Goal: Task Accomplishment & Management: Complete application form

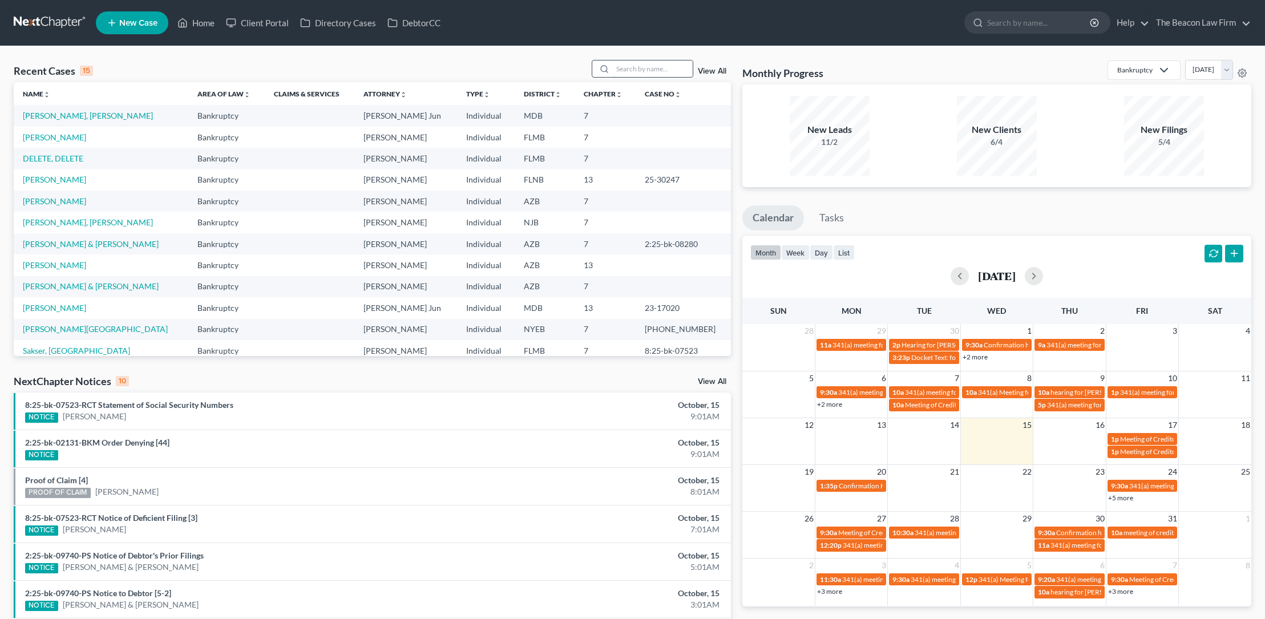
click at [627, 69] on input "search" at bounding box center [653, 68] width 80 height 17
type input "goldapper"
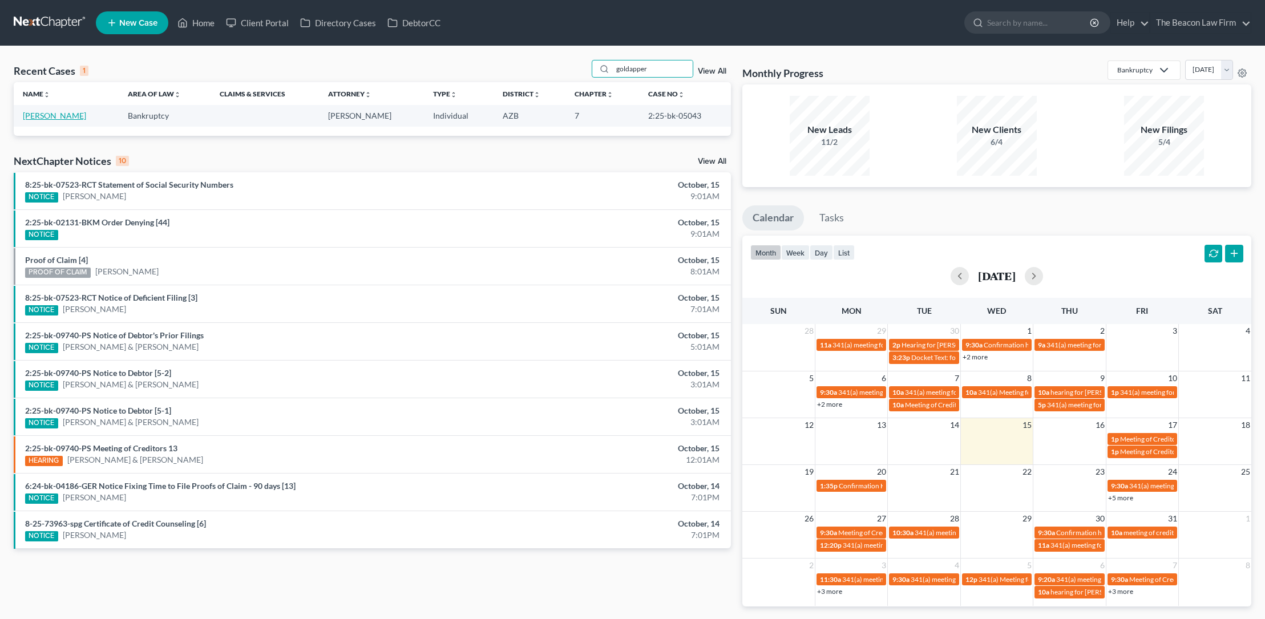
click at [73, 115] on link "[PERSON_NAME]" at bounding box center [54, 116] width 63 height 10
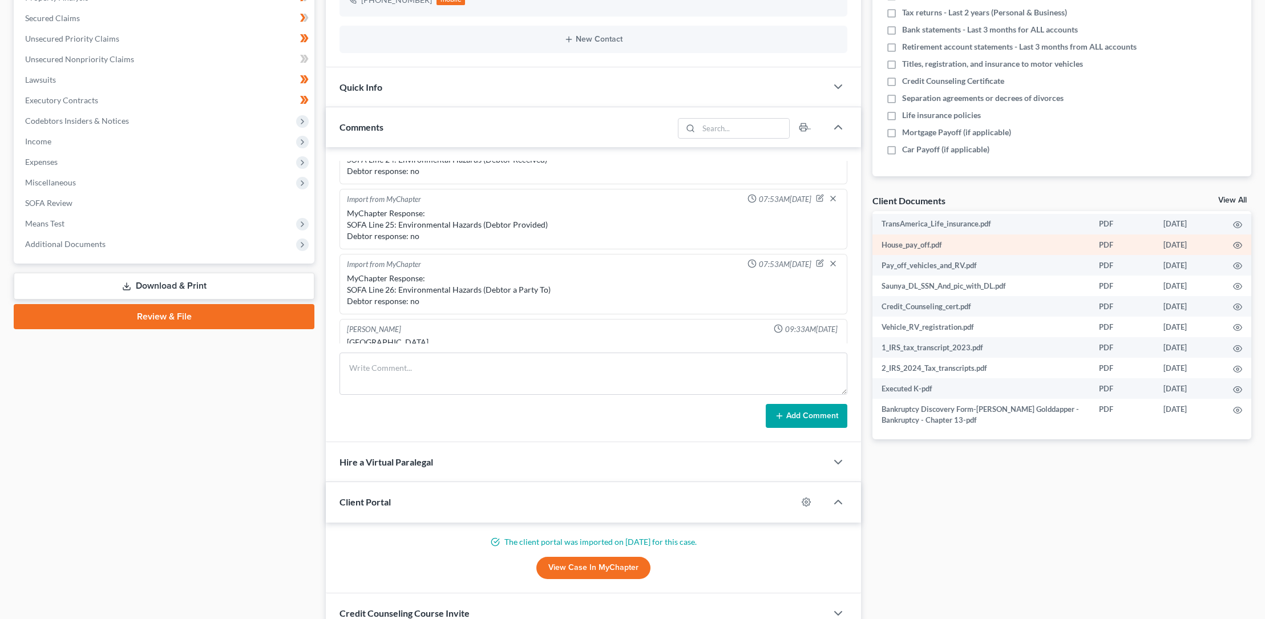
scroll to position [331, 0]
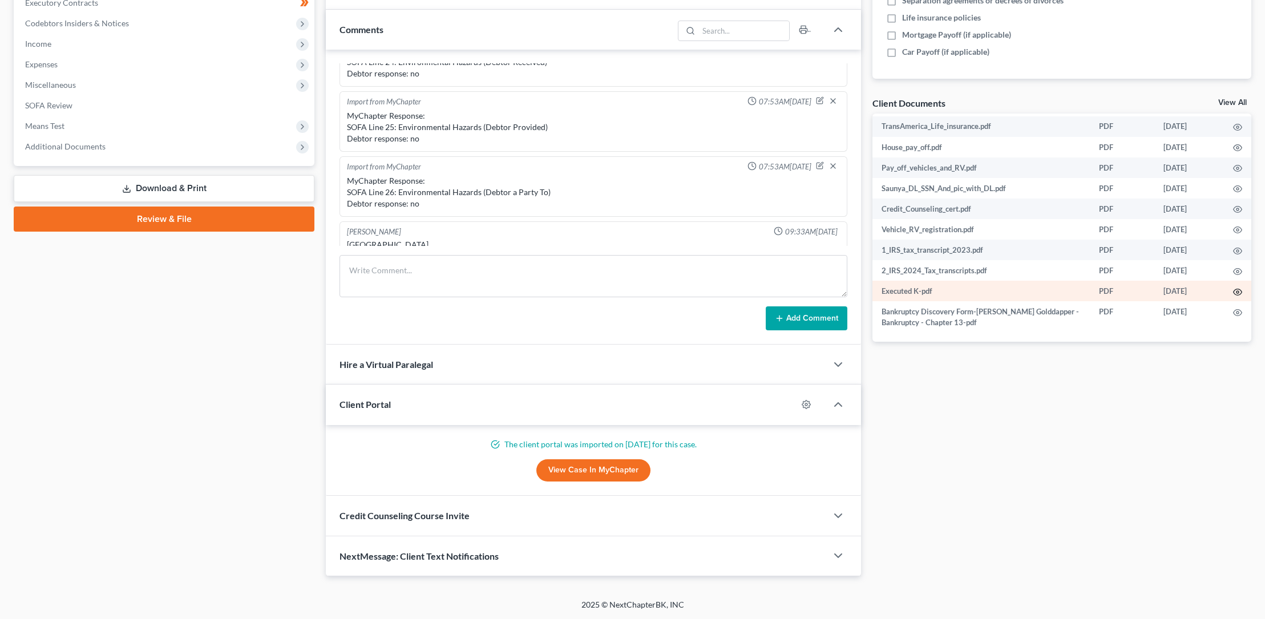
click at [1233, 290] on icon "button" at bounding box center [1237, 292] width 9 height 9
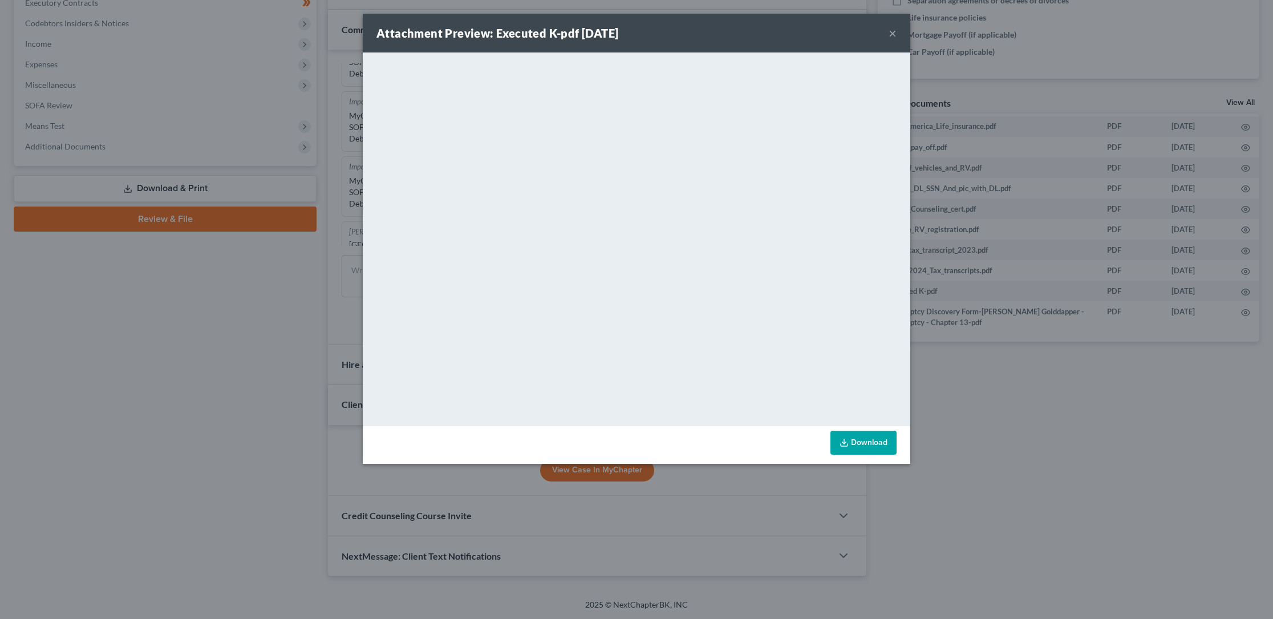
click at [855, 436] on link "Download" at bounding box center [864, 443] width 66 height 24
click at [894, 34] on button "×" at bounding box center [893, 33] width 8 height 14
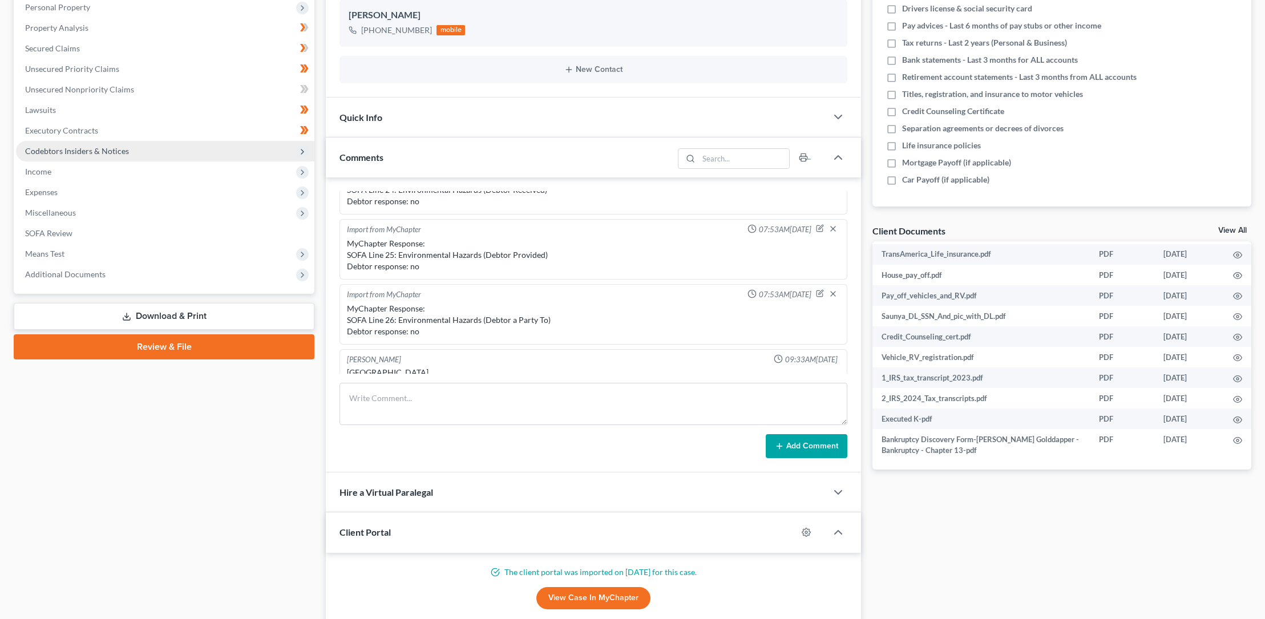
scroll to position [0, 0]
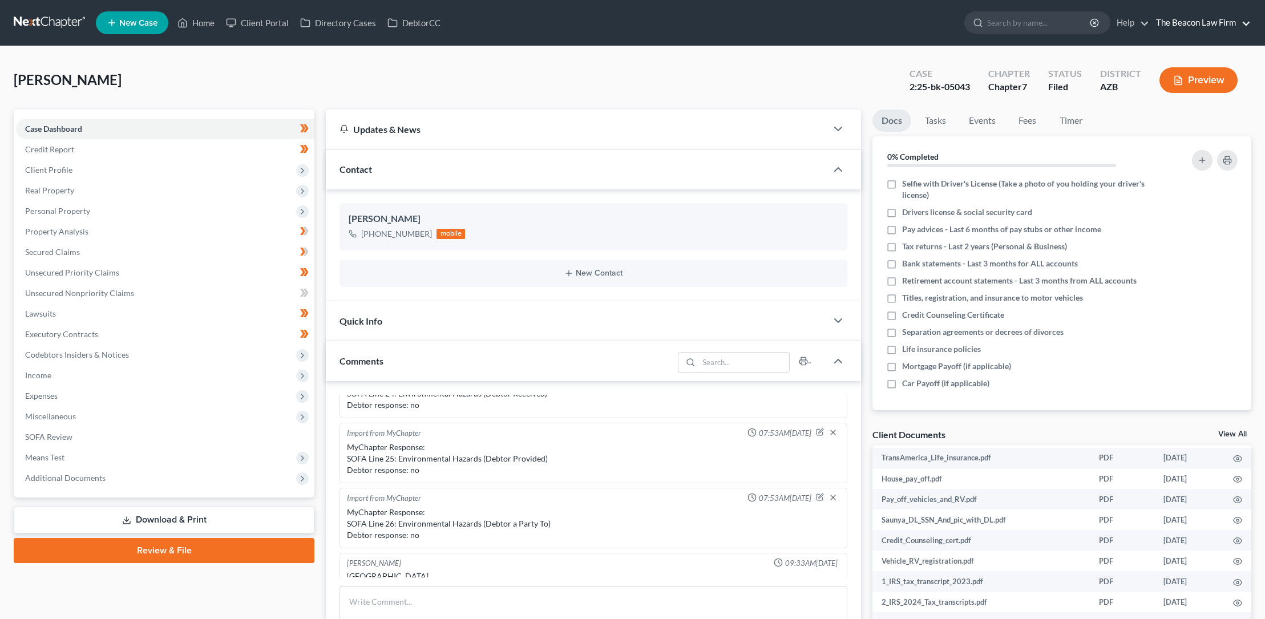
click at [1219, 21] on link "The Beacon Law Firm" at bounding box center [1200, 23] width 100 height 21
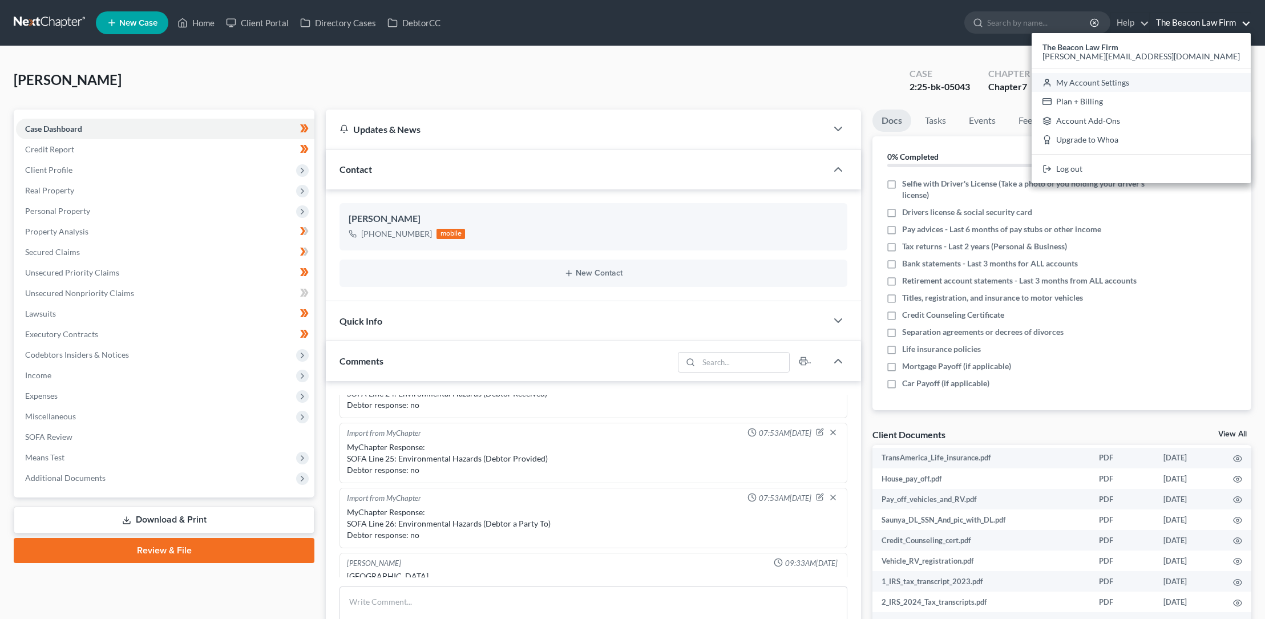
click at [1181, 82] on link "My Account Settings" at bounding box center [1140, 82] width 219 height 19
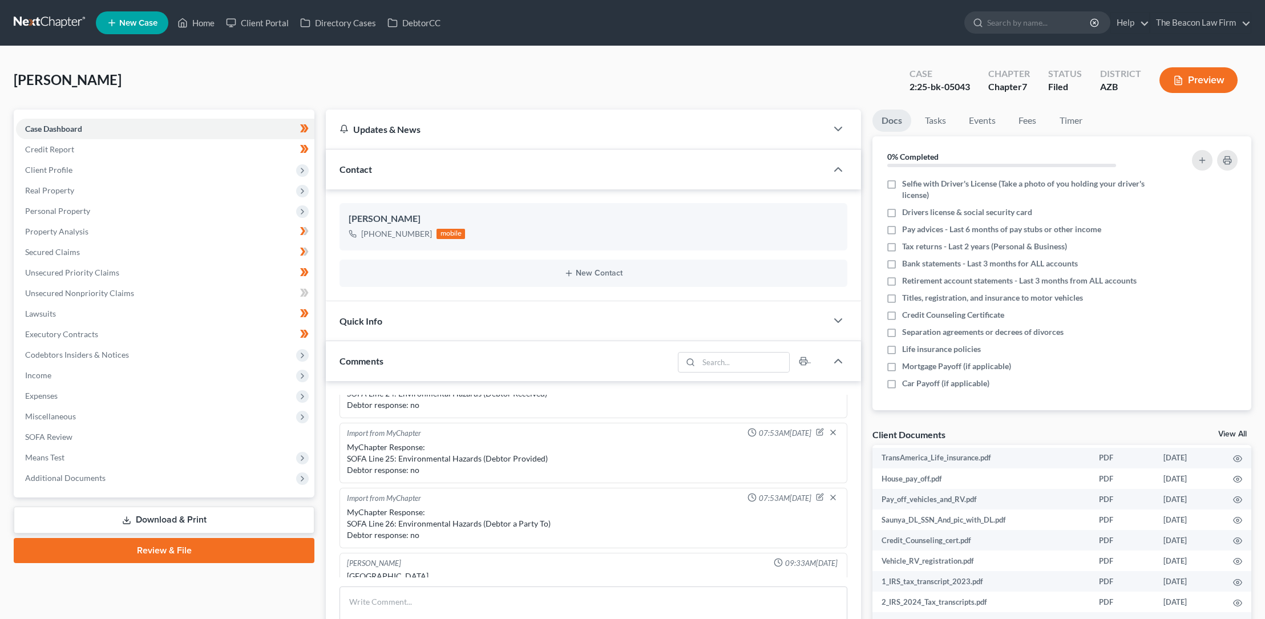
select select "24"
select select "9"
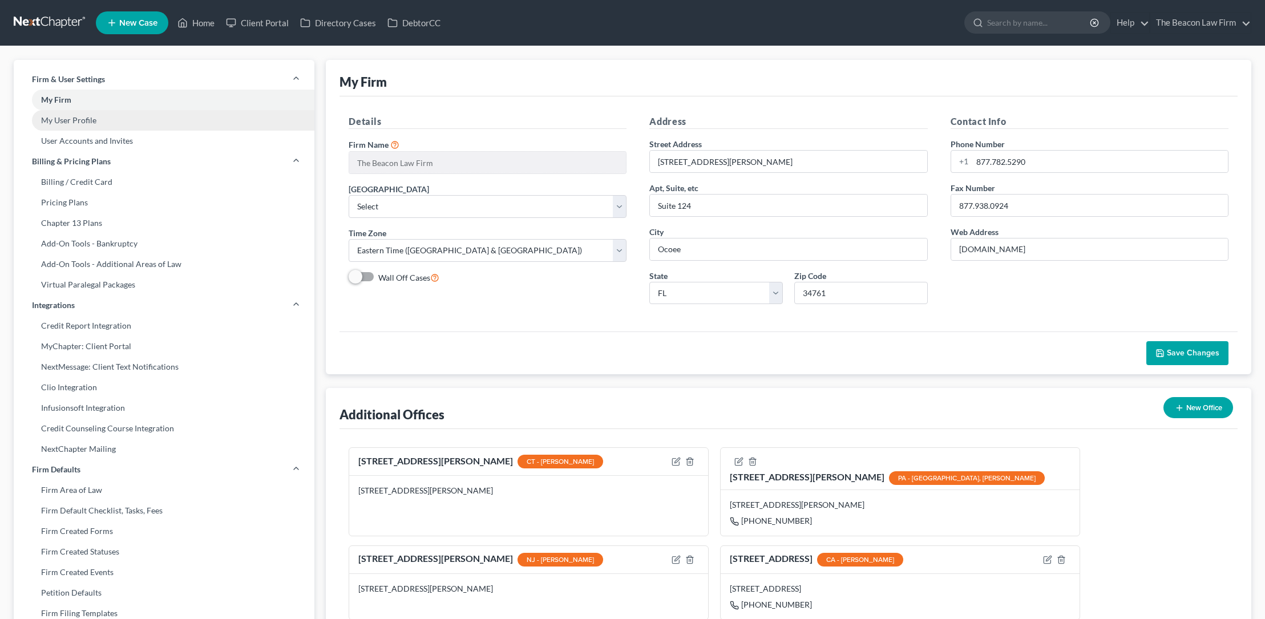
click at [83, 122] on link "My User Profile" at bounding box center [164, 120] width 301 height 21
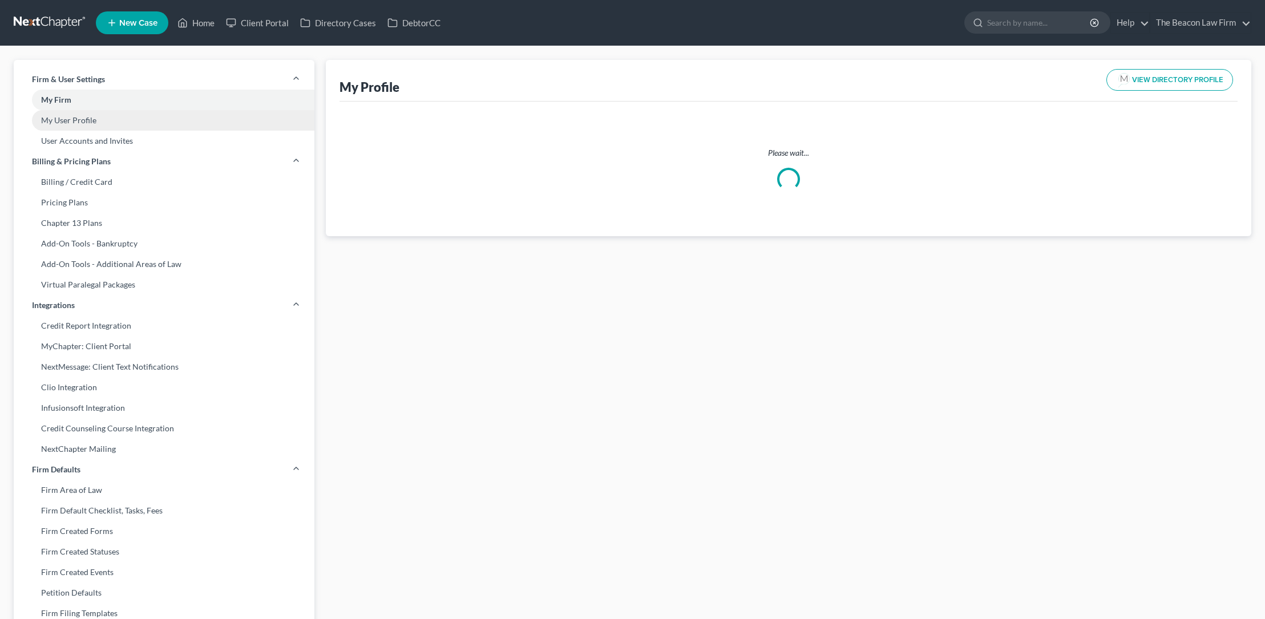
select select "3"
select select "4"
select select "attorney"
select select "1"
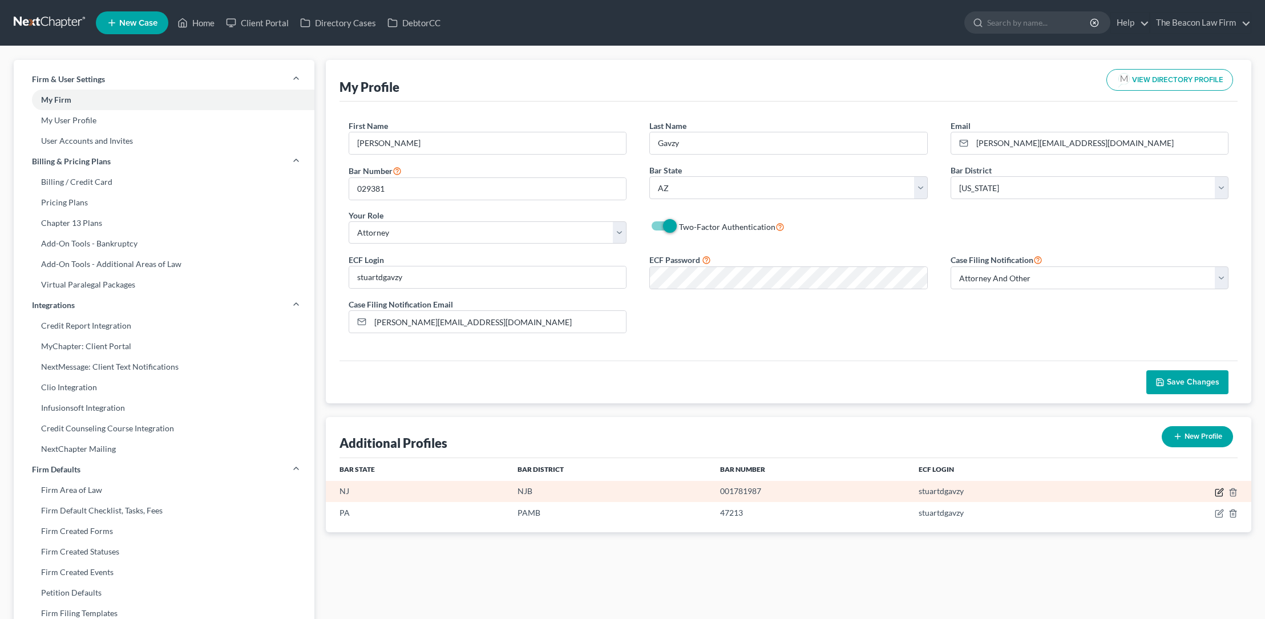
click at [1219, 490] on icon "button" at bounding box center [1219, 492] width 9 height 9
select select "33"
select select "51"
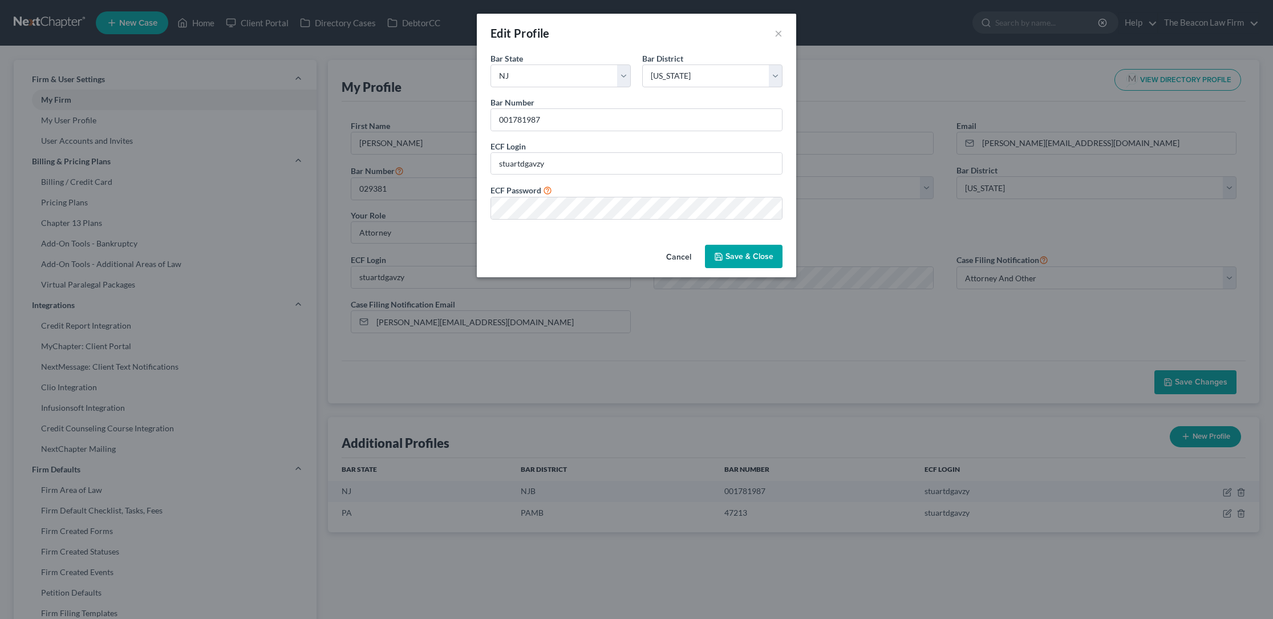
click at [737, 254] on button "Save & Close" at bounding box center [744, 257] width 78 height 24
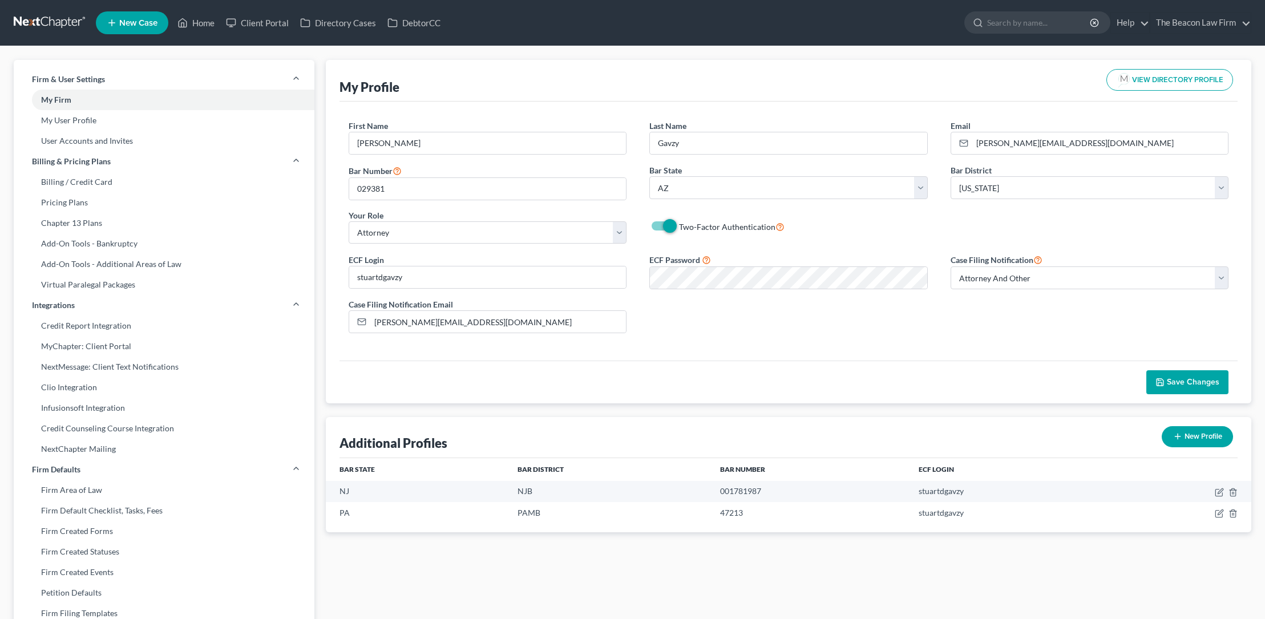
click at [1168, 381] on span "Save Changes" at bounding box center [1193, 382] width 52 height 10
click at [206, 23] on link "Home" at bounding box center [196, 23] width 48 height 21
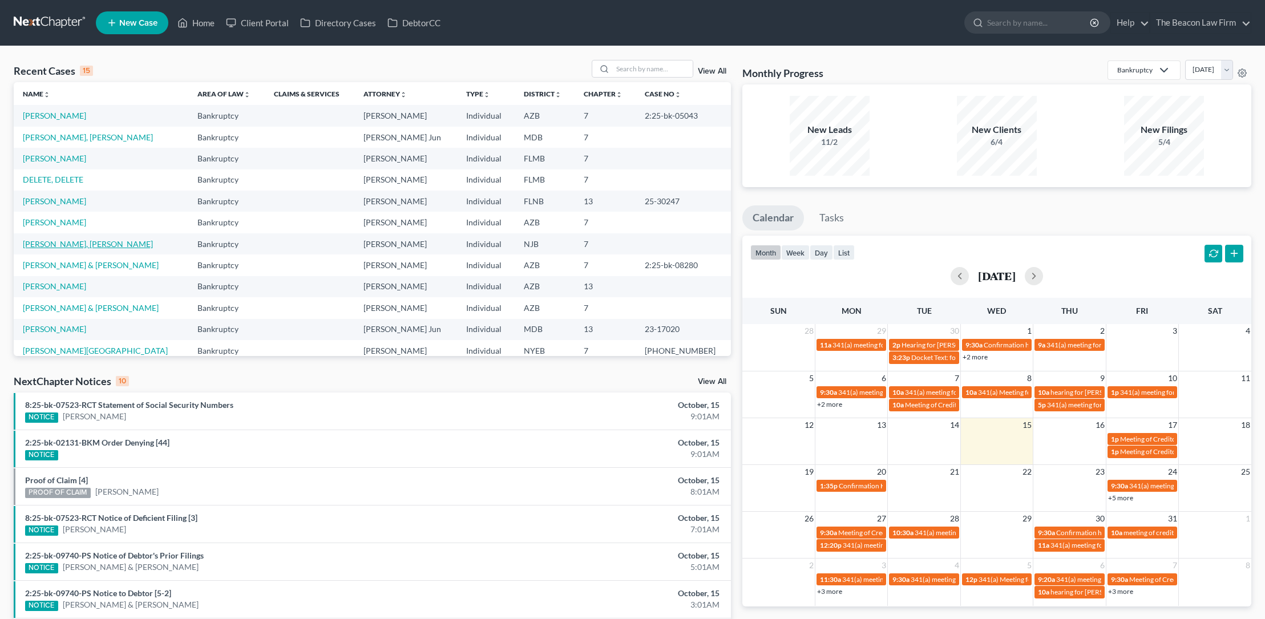
click at [58, 245] on link "[PERSON_NAME], [PERSON_NAME]" at bounding box center [88, 244] width 130 height 10
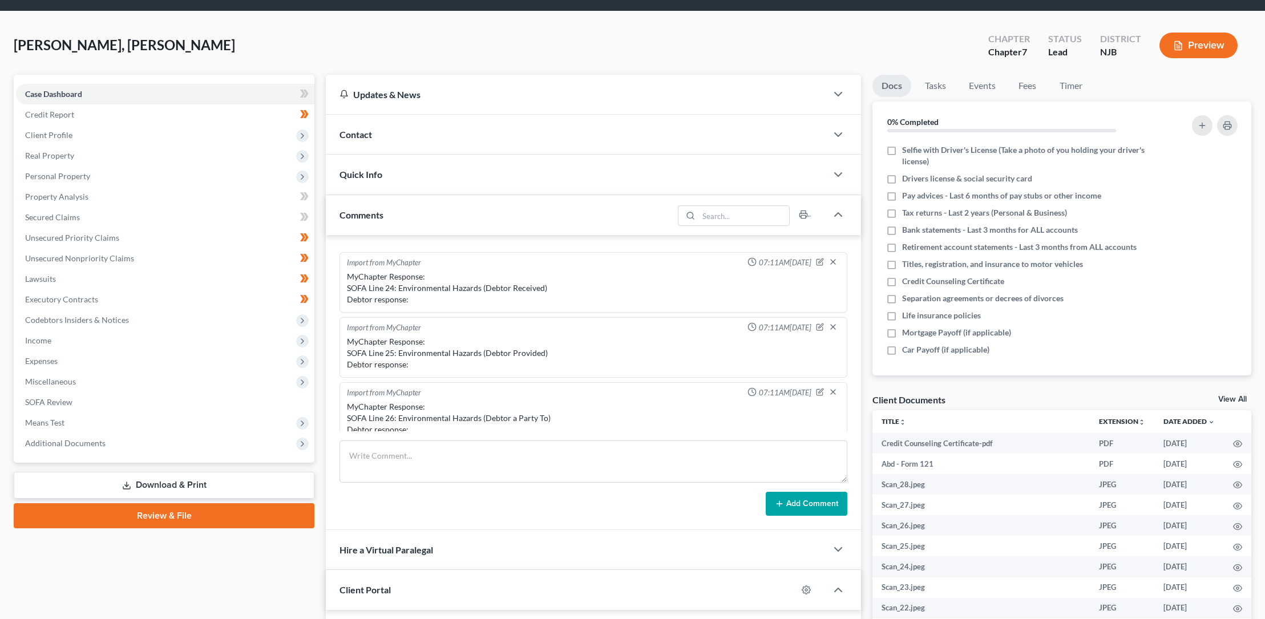
scroll to position [220, 0]
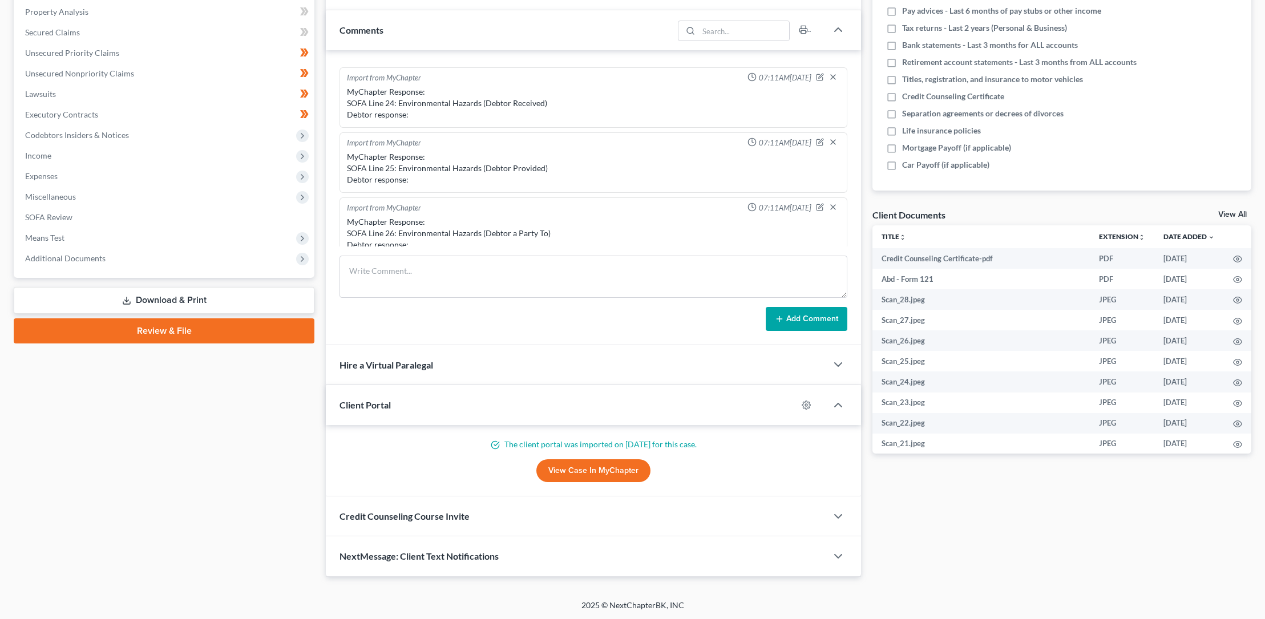
click at [156, 328] on link "Review & File" at bounding box center [164, 330] width 301 height 25
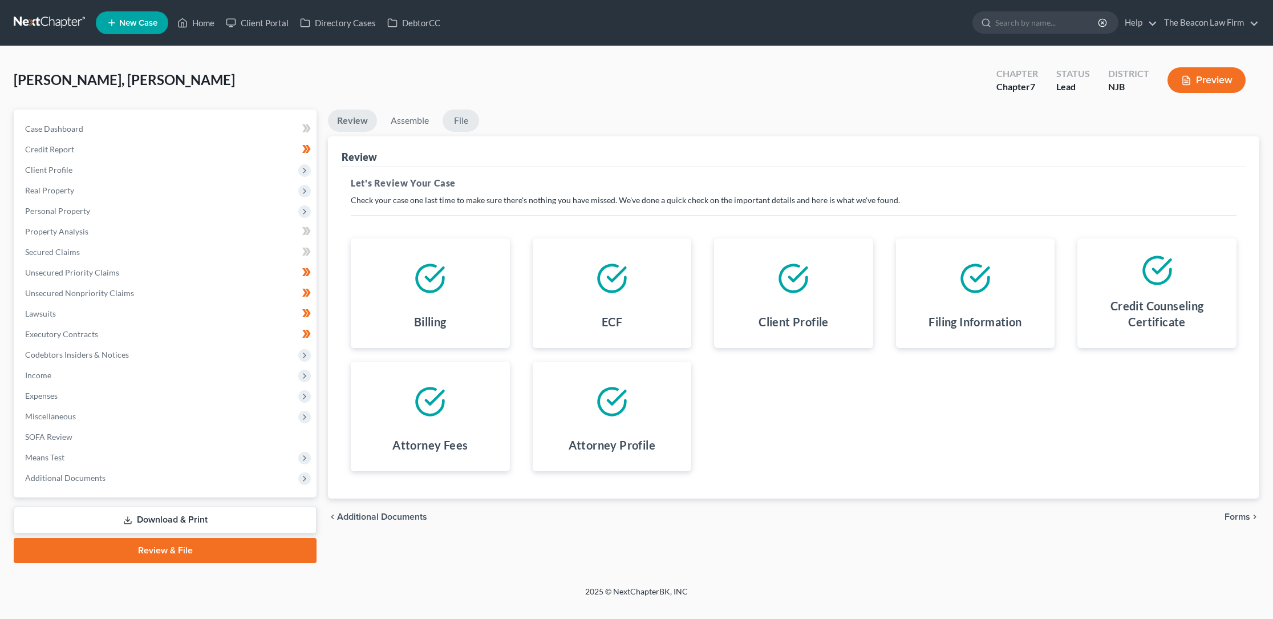
click at [460, 117] on link "File" at bounding box center [461, 121] width 37 height 22
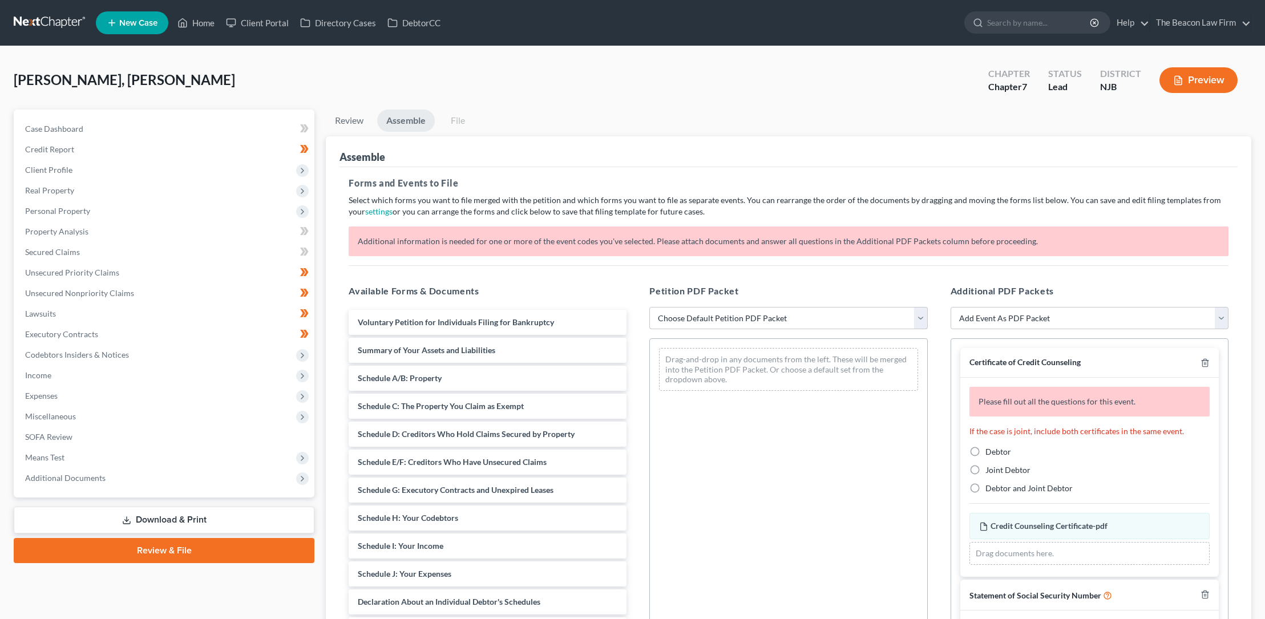
click at [681, 317] on select "Choose Default Petition PDF Packet Complete Bankruptcy Petition (all forms and …" at bounding box center [788, 318] width 278 height 23
select select "0"
click at [649, 307] on select "Choose Default Petition PDF Packet Complete Bankruptcy Petition (all forms and …" at bounding box center [788, 318] width 278 height 23
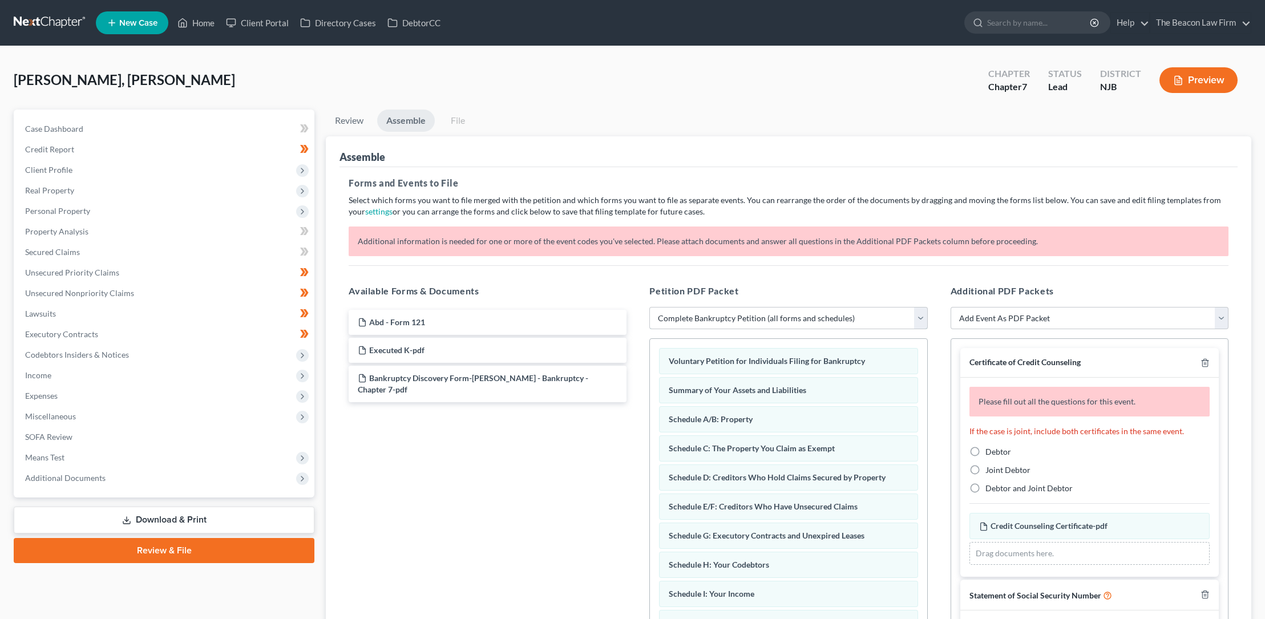
scroll to position [13, 0]
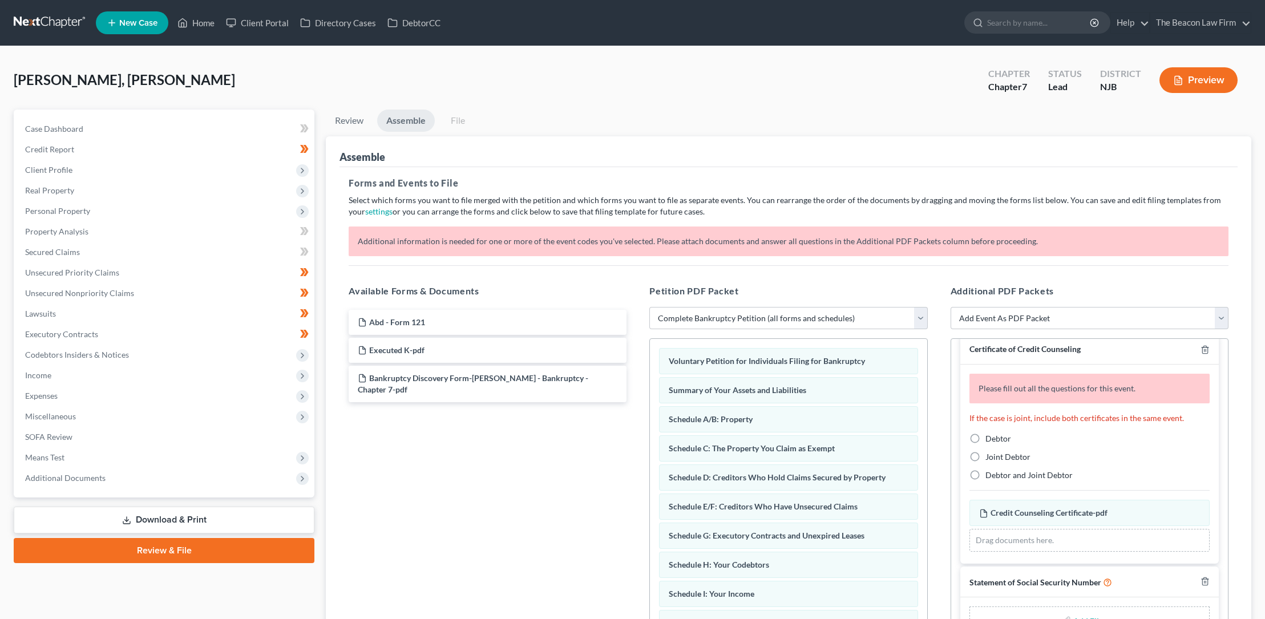
click at [985, 441] on label "Debtor" at bounding box center [998, 438] width 26 height 11
click at [990, 440] on input "Debtor" at bounding box center [993, 436] width 7 height 7
radio input "true"
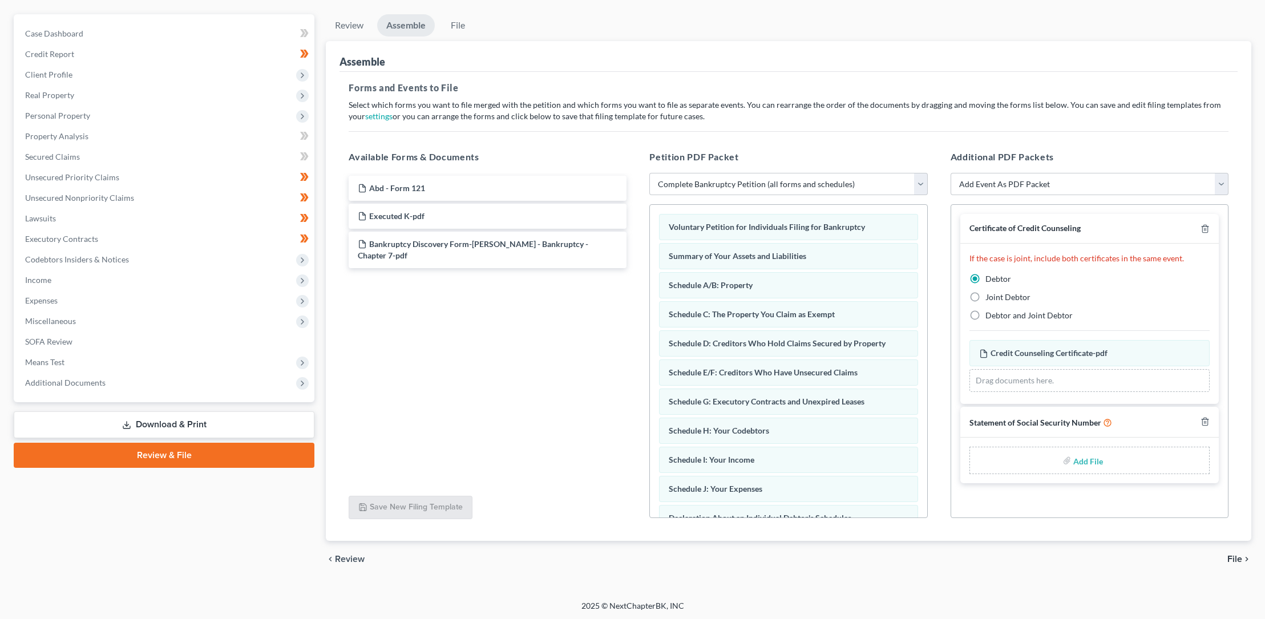
scroll to position [96, 0]
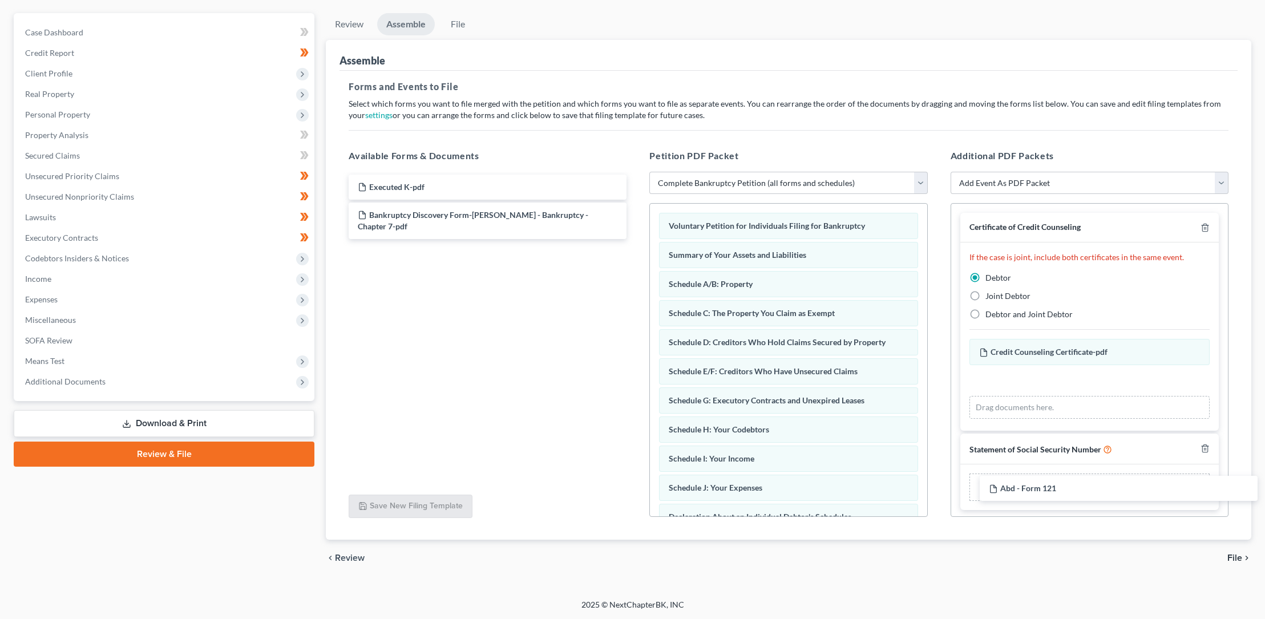
drag, startPoint x: 420, startPoint y: 184, endPoint x: 1047, endPoint y: 482, distance: 694.1
click at [635, 239] on div "Abd - Form 121 Abd - Form 121 Executed K-pdf Bankruptcy Discovery Form-[PERSON_…" at bounding box center [487, 207] width 296 height 64
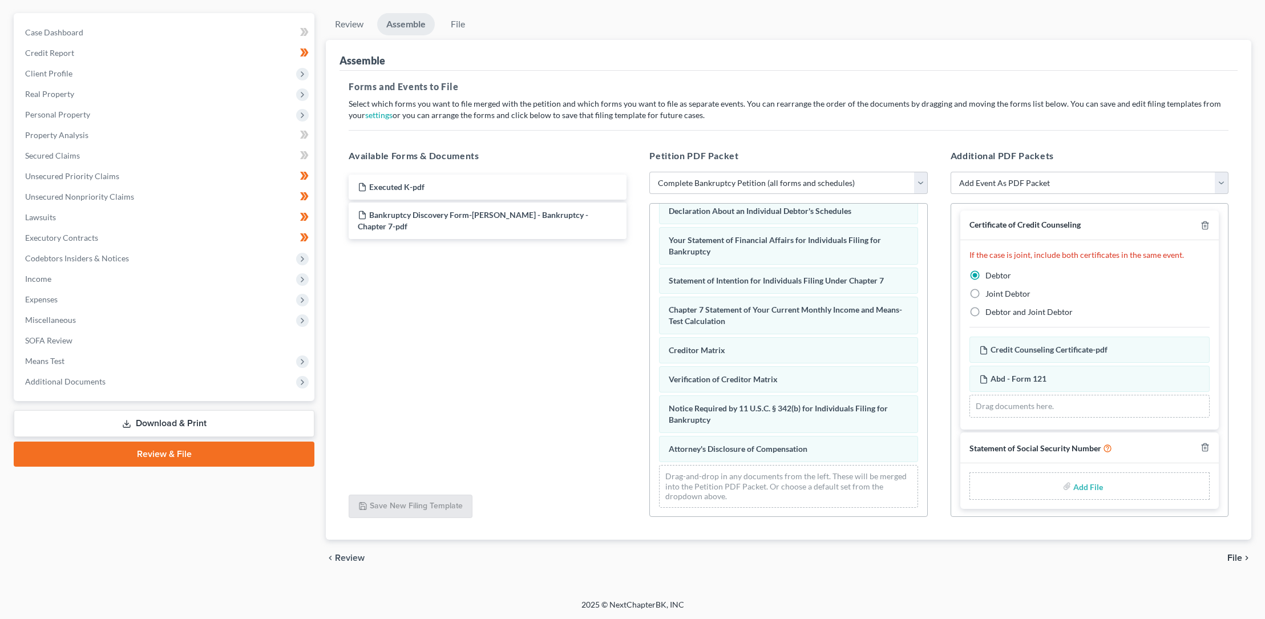
scroll to position [3, 0]
click at [1238, 557] on span "File" at bounding box center [1234, 557] width 15 height 9
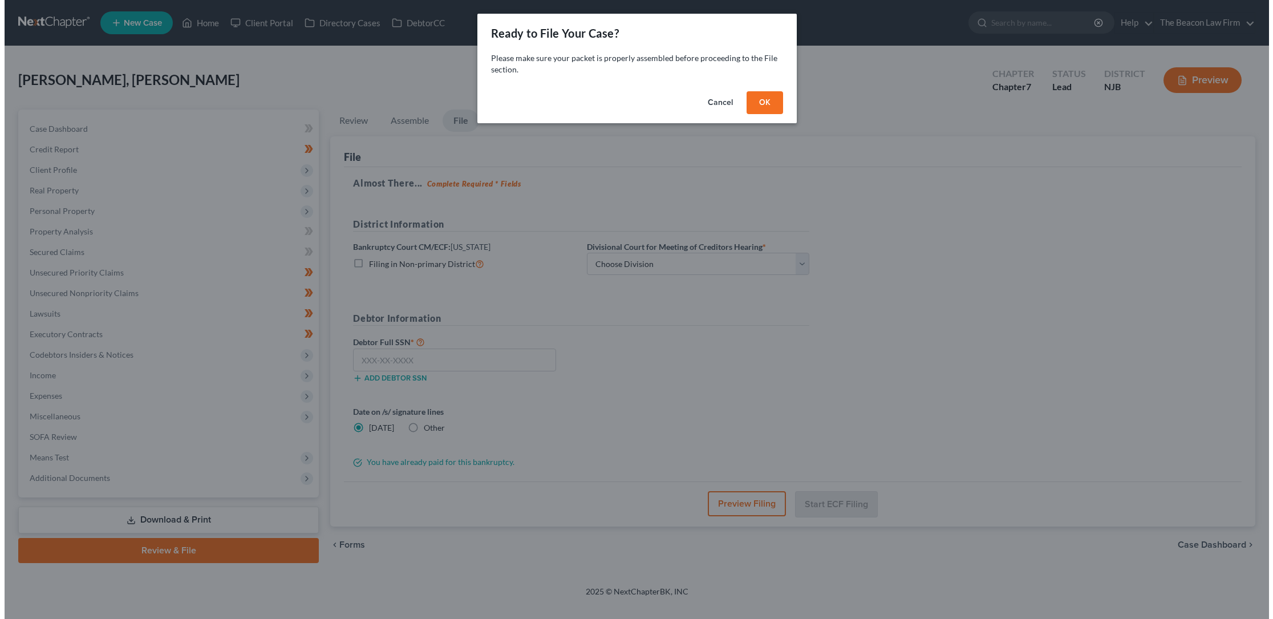
scroll to position [0, 0]
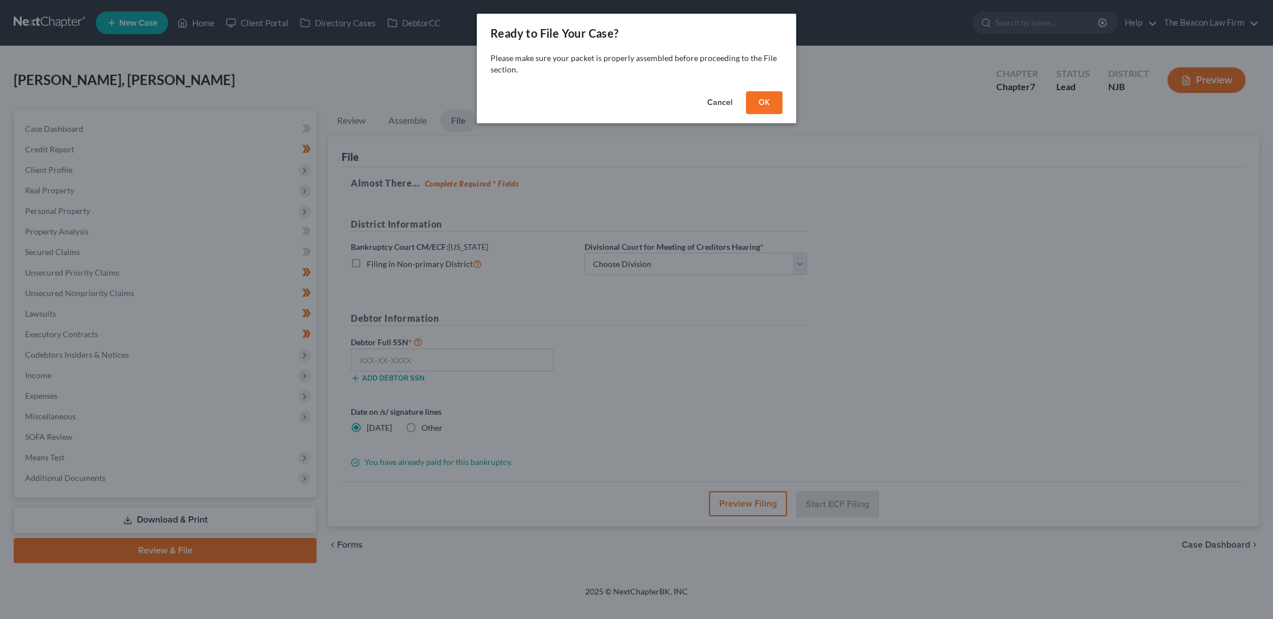
click at [761, 100] on button "OK" at bounding box center [764, 102] width 37 height 23
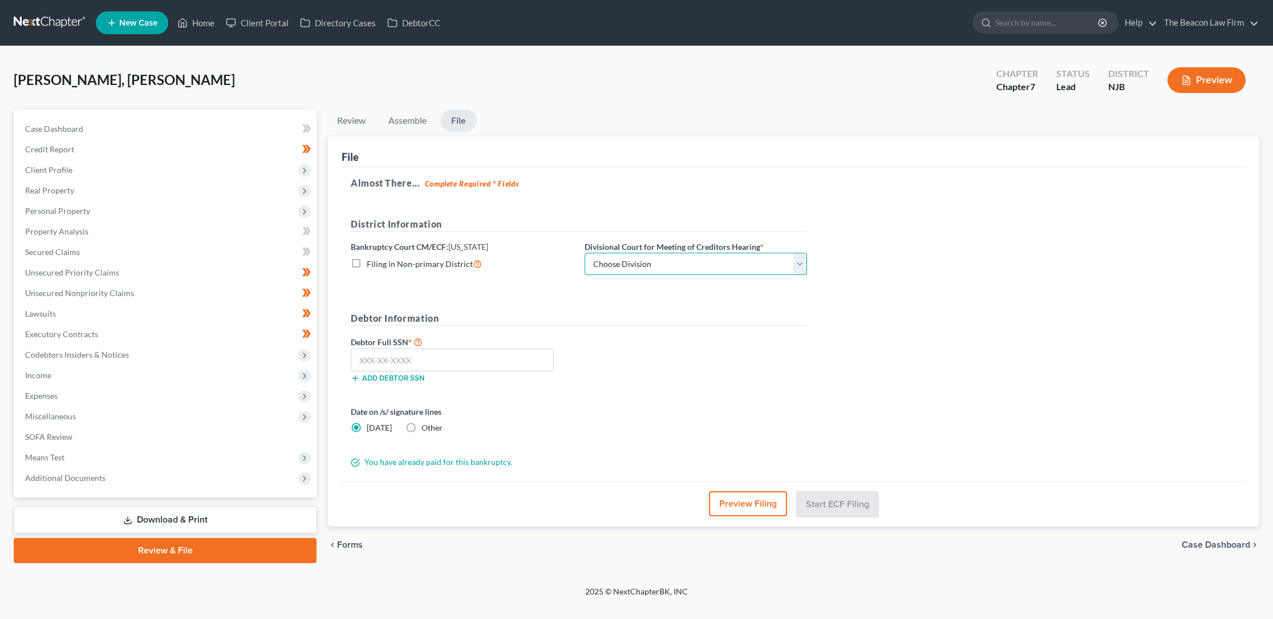
click at [601, 262] on select "Choose Division [GEOGRAPHIC_DATA] [GEOGRAPHIC_DATA]/[GEOGRAPHIC_DATA] [GEOGRAPH…" at bounding box center [696, 264] width 222 height 23
select select "3"
click at [585, 253] on select "Choose Division [GEOGRAPHIC_DATA] [GEOGRAPHIC_DATA]/[GEOGRAPHIC_DATA] [GEOGRAPH…" at bounding box center [696, 264] width 222 height 23
click at [375, 360] on input "text" at bounding box center [452, 360] width 203 height 23
type input "146-19-7132"
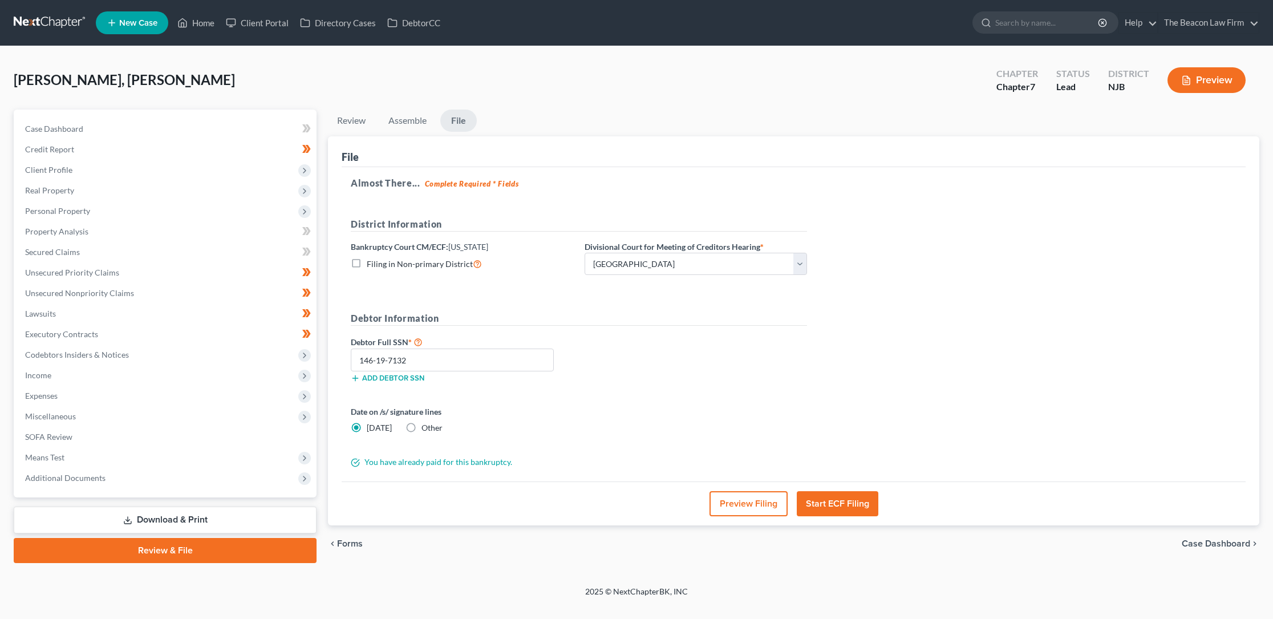
click at [824, 502] on button "Start ECF Filing" at bounding box center [838, 503] width 82 height 25
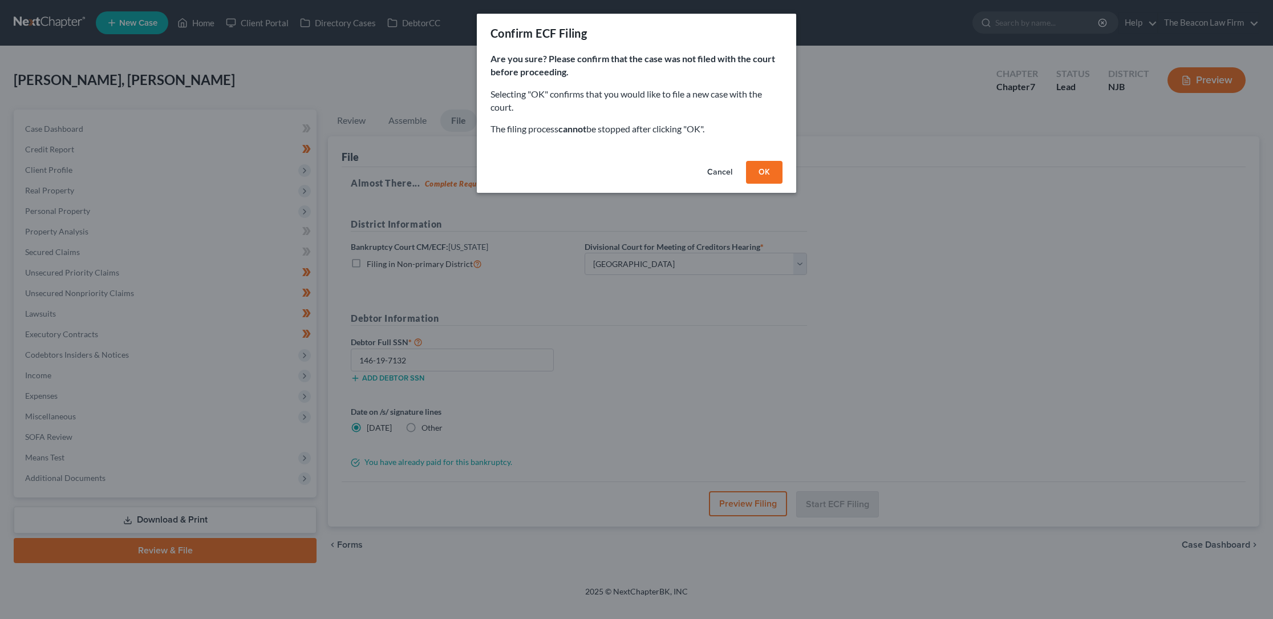
click at [765, 169] on button "OK" at bounding box center [764, 172] width 37 height 23
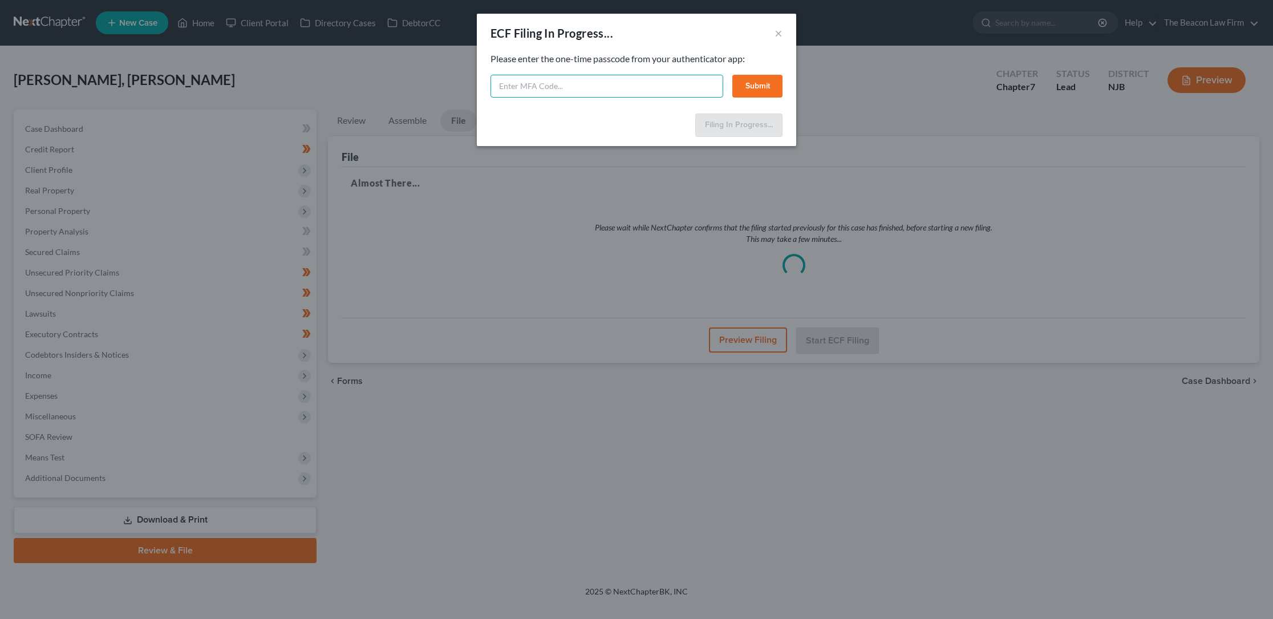
click at [519, 83] on input "text" at bounding box center [607, 86] width 233 height 23
type input "682917"
click at [760, 84] on button "Submit" at bounding box center [757, 86] width 50 height 23
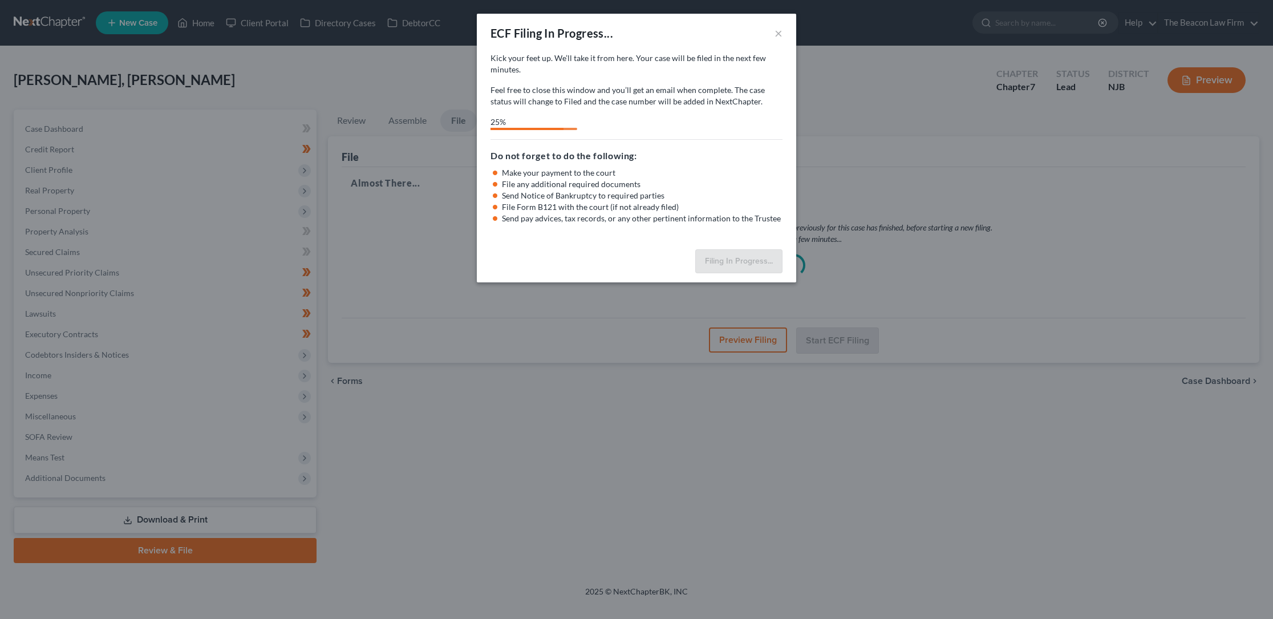
select select "3"
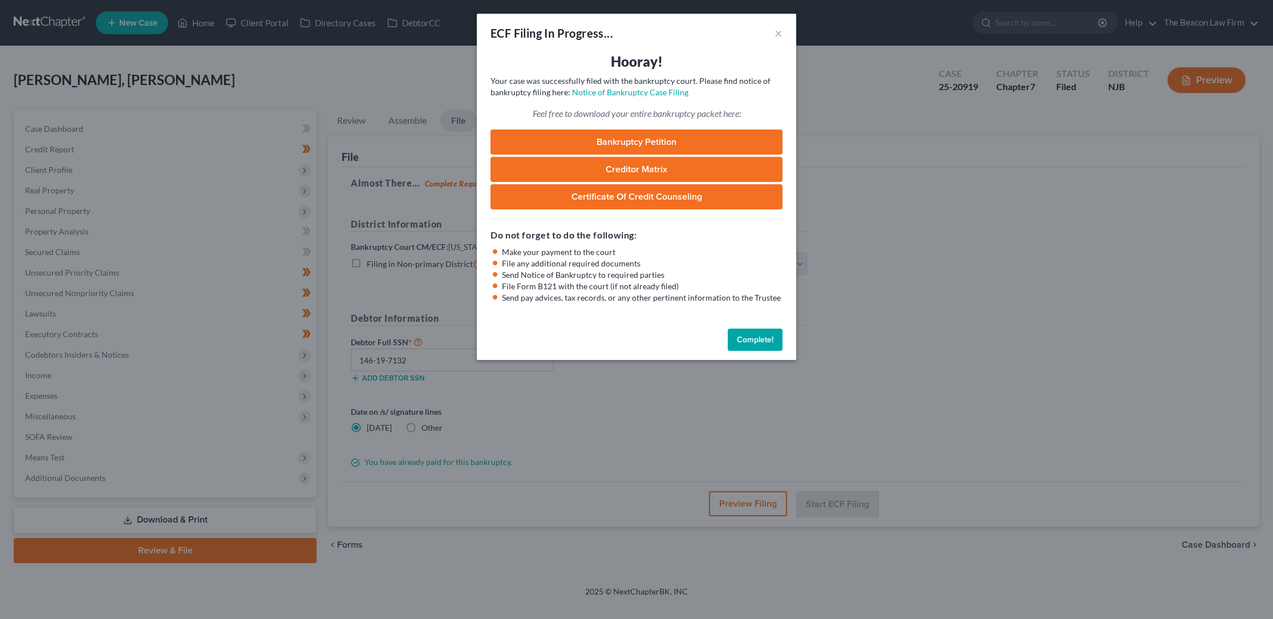
click at [752, 337] on button "Complete!" at bounding box center [755, 340] width 55 height 23
